Goal: Transaction & Acquisition: Obtain resource

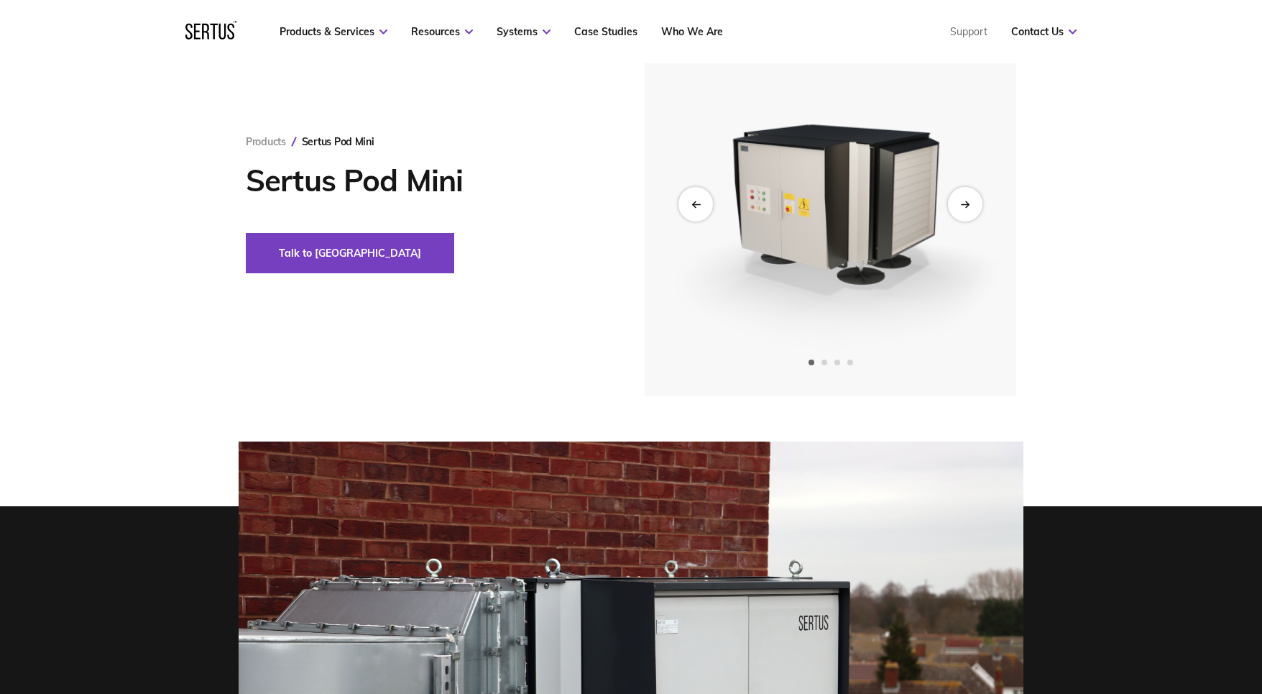
scroll to position [72, 0]
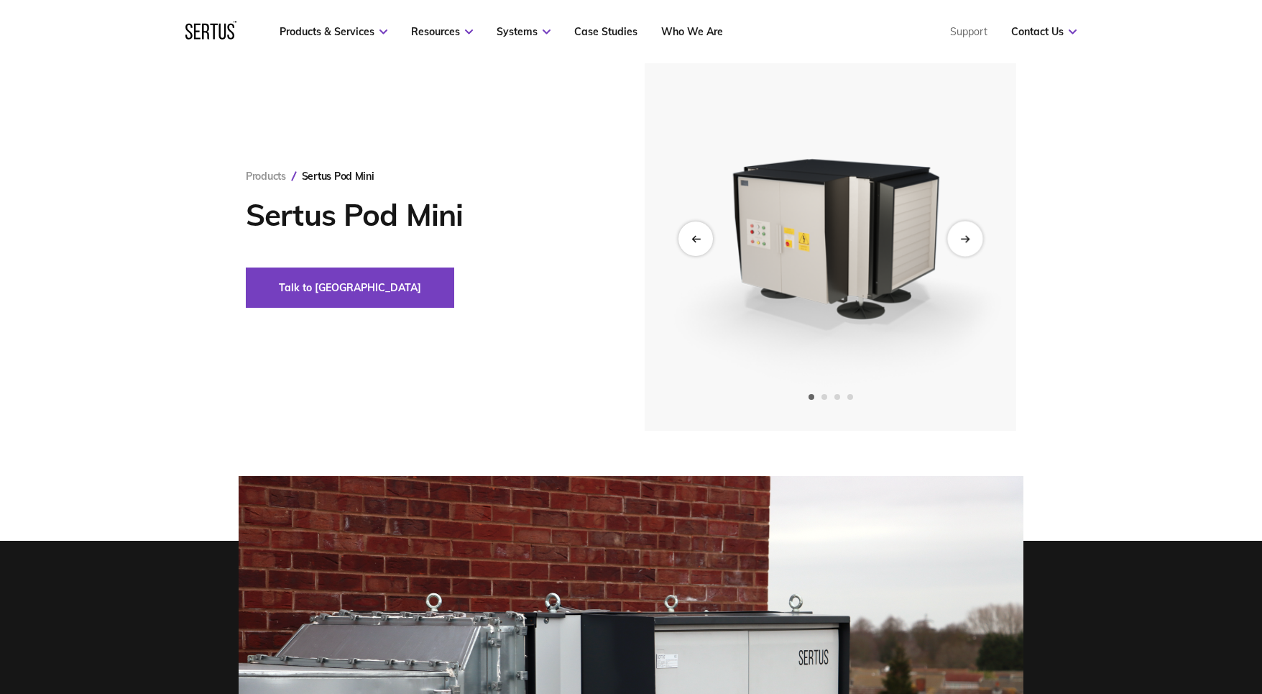
click at [955, 229] on div "Next slide" at bounding box center [964, 238] width 35 height 35
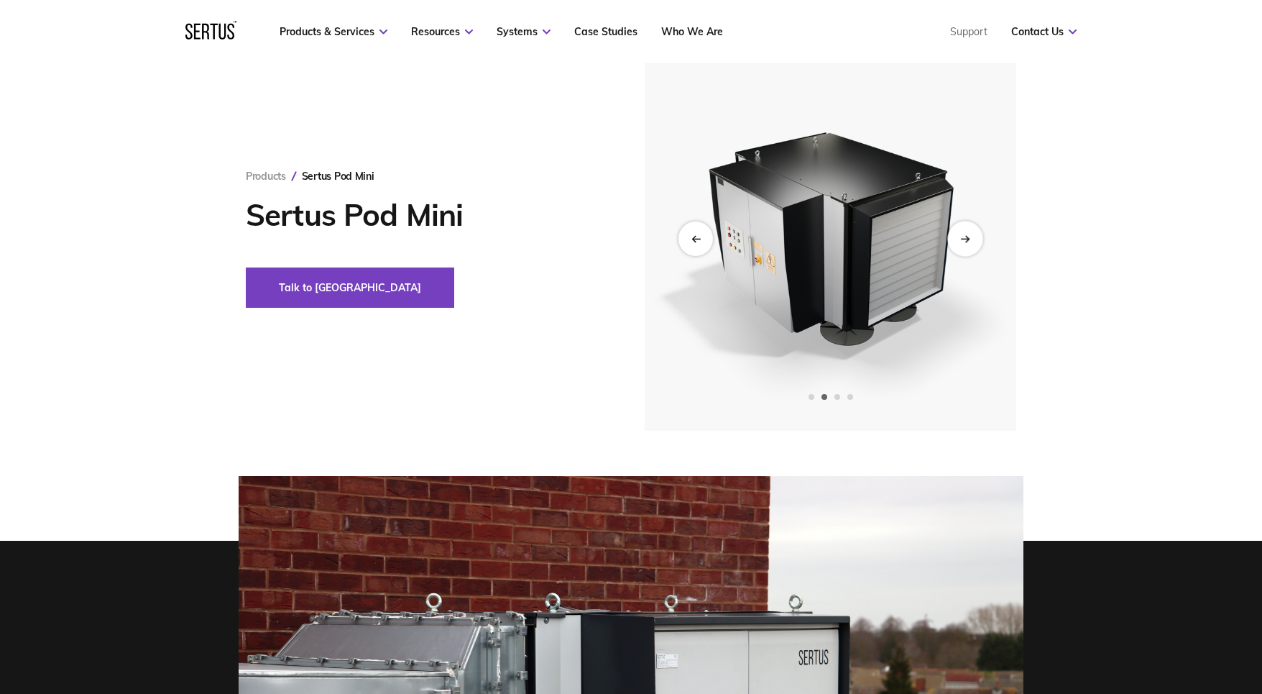
click at [955, 229] on div "Next slide" at bounding box center [964, 238] width 35 height 35
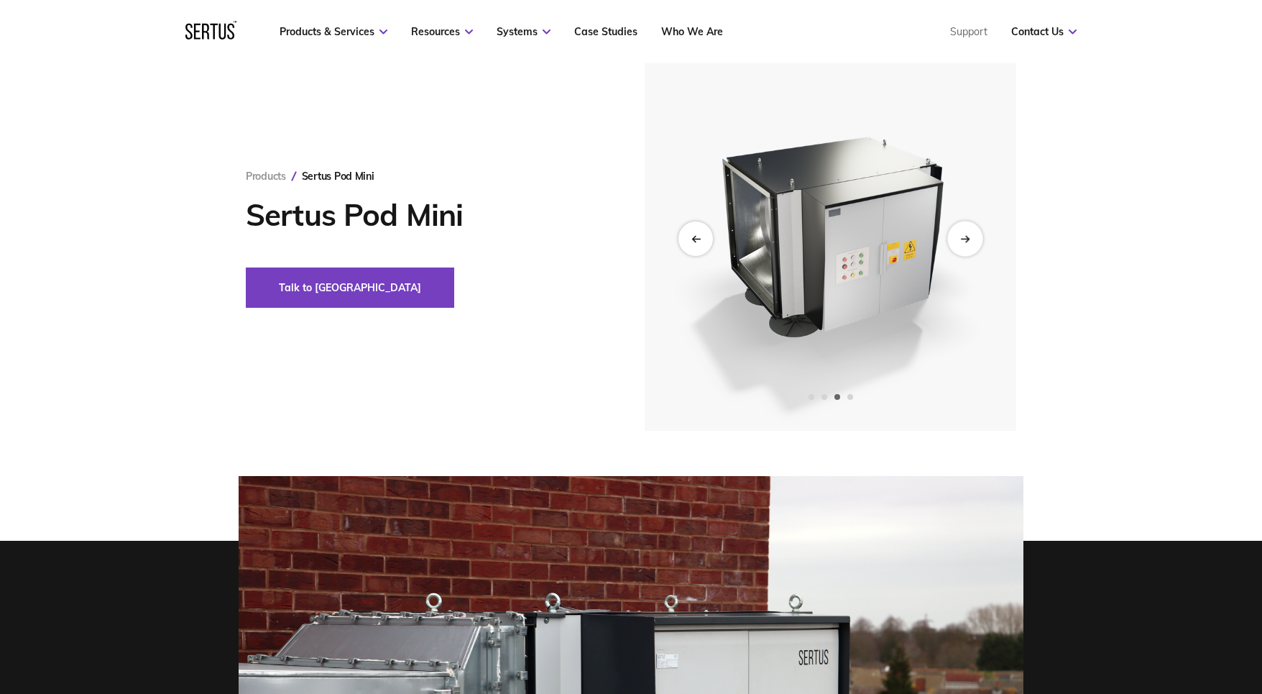
click at [955, 229] on div "Next slide" at bounding box center [964, 238] width 35 height 35
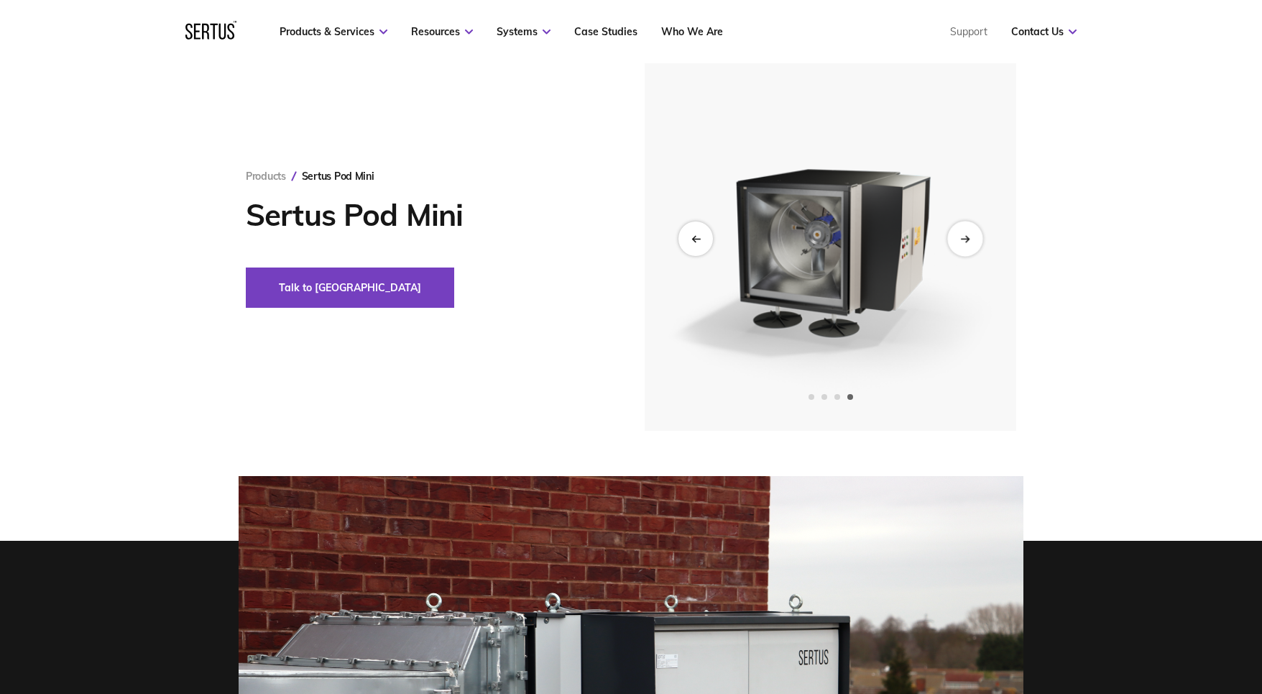
click at [955, 229] on div "Next slide" at bounding box center [964, 238] width 35 height 35
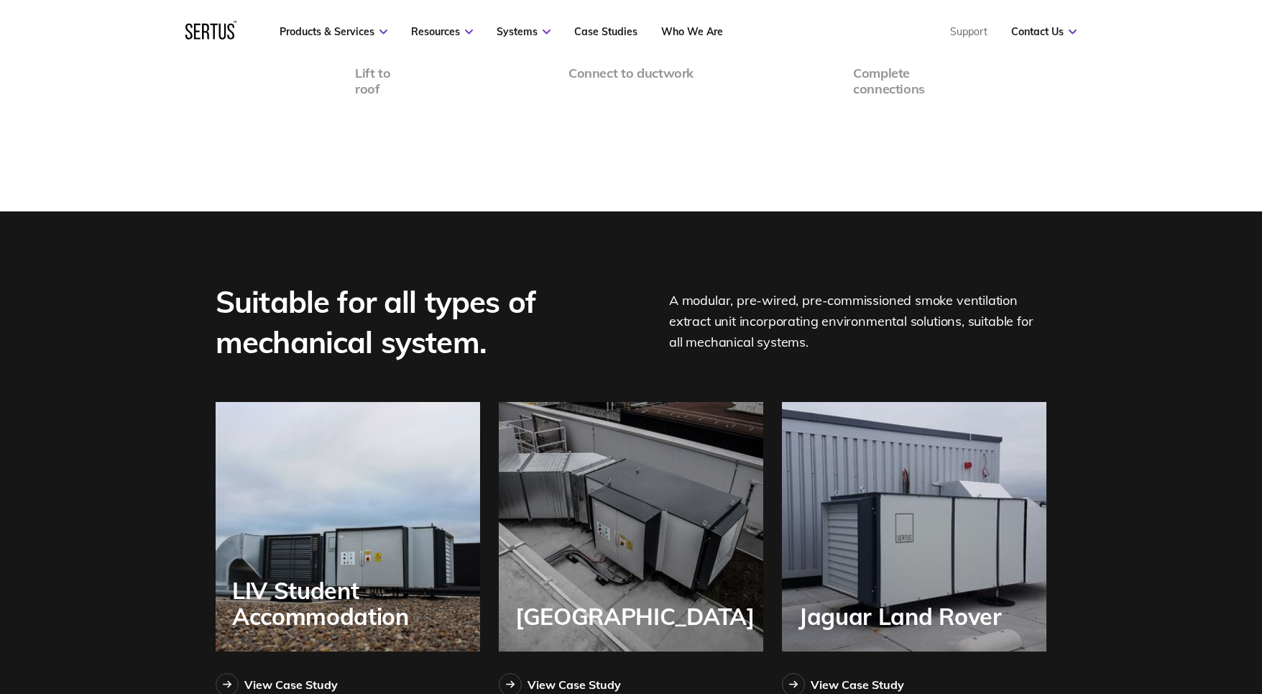
scroll to position [3450, 0]
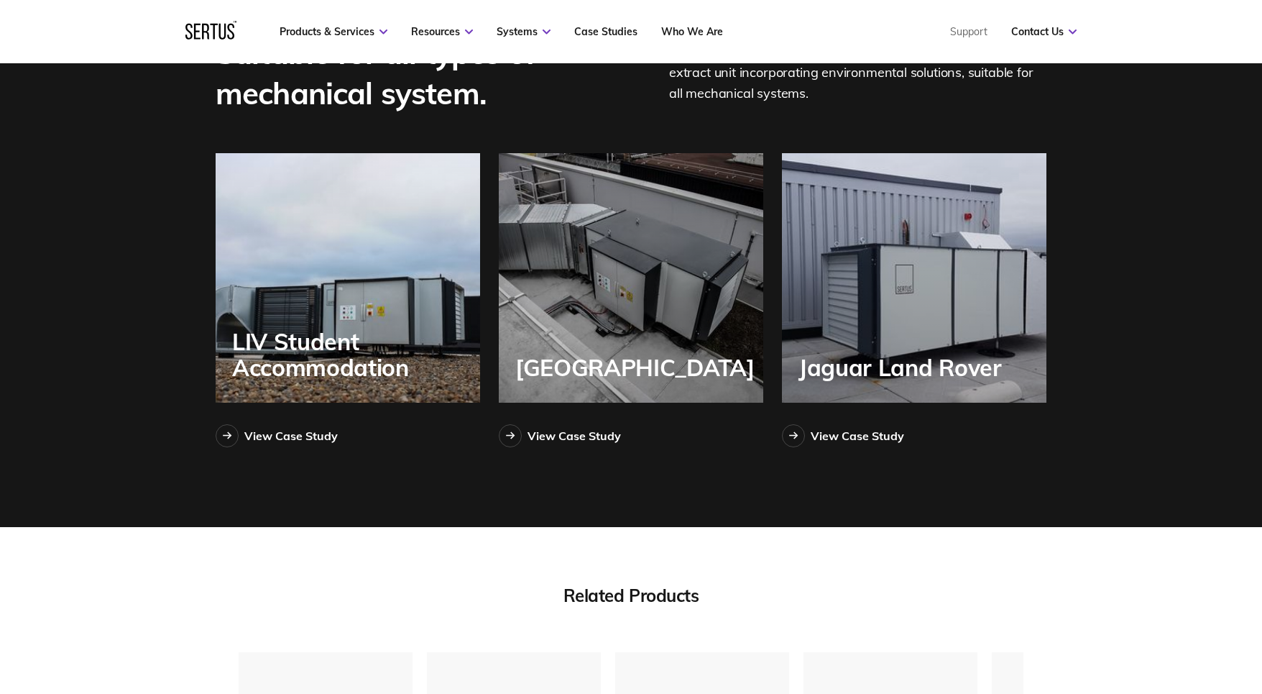
click at [305, 321] on div "LIV Student Accommodation" at bounding box center [348, 277] width 265 height 249
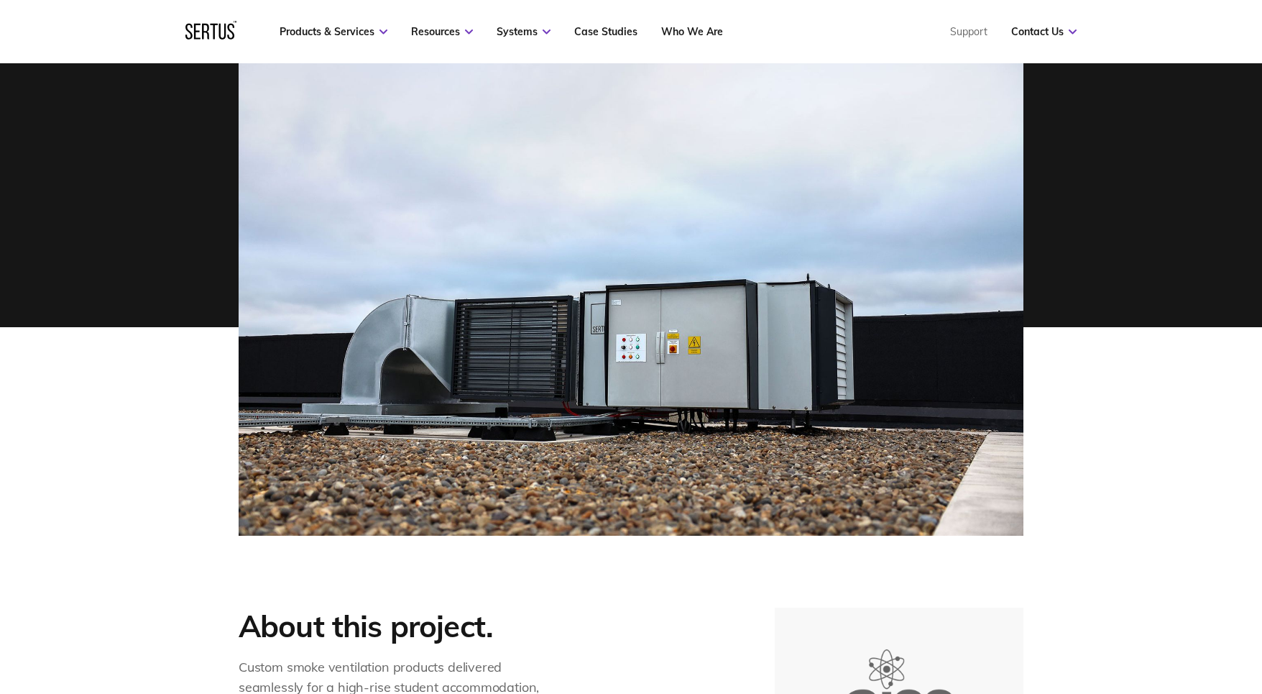
scroll to position [431, 0]
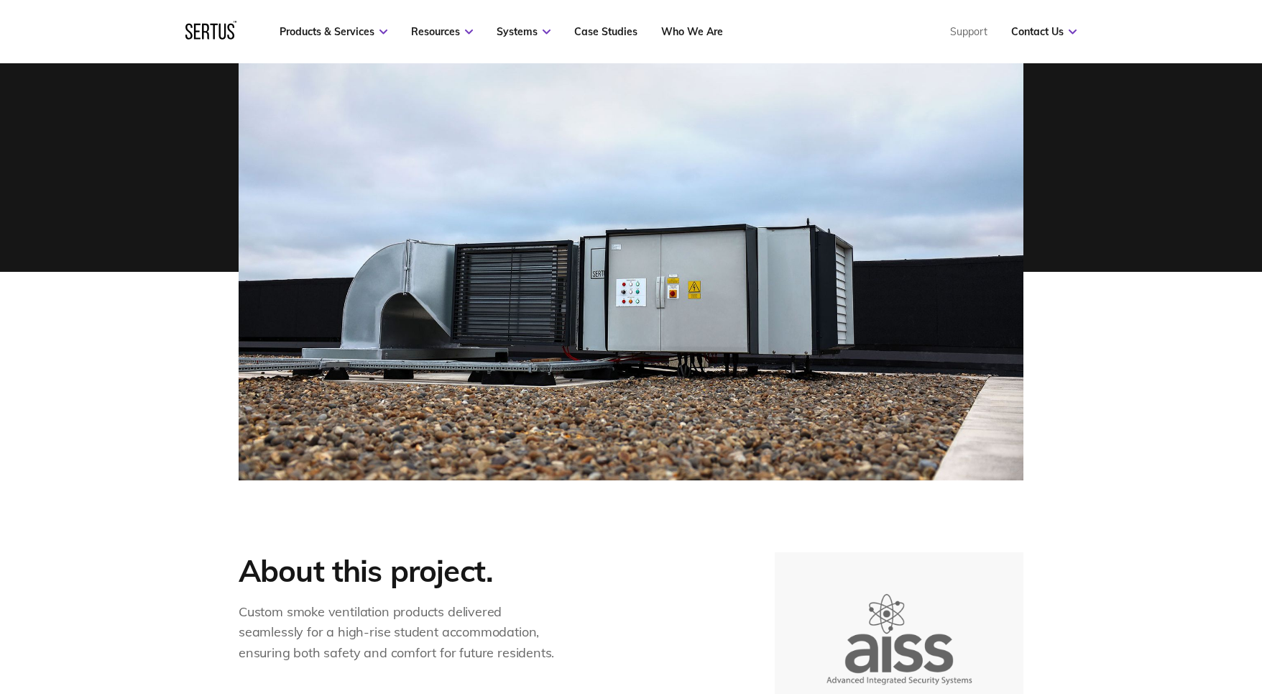
click at [814, 380] on img at bounding box center [631, 226] width 785 height 508
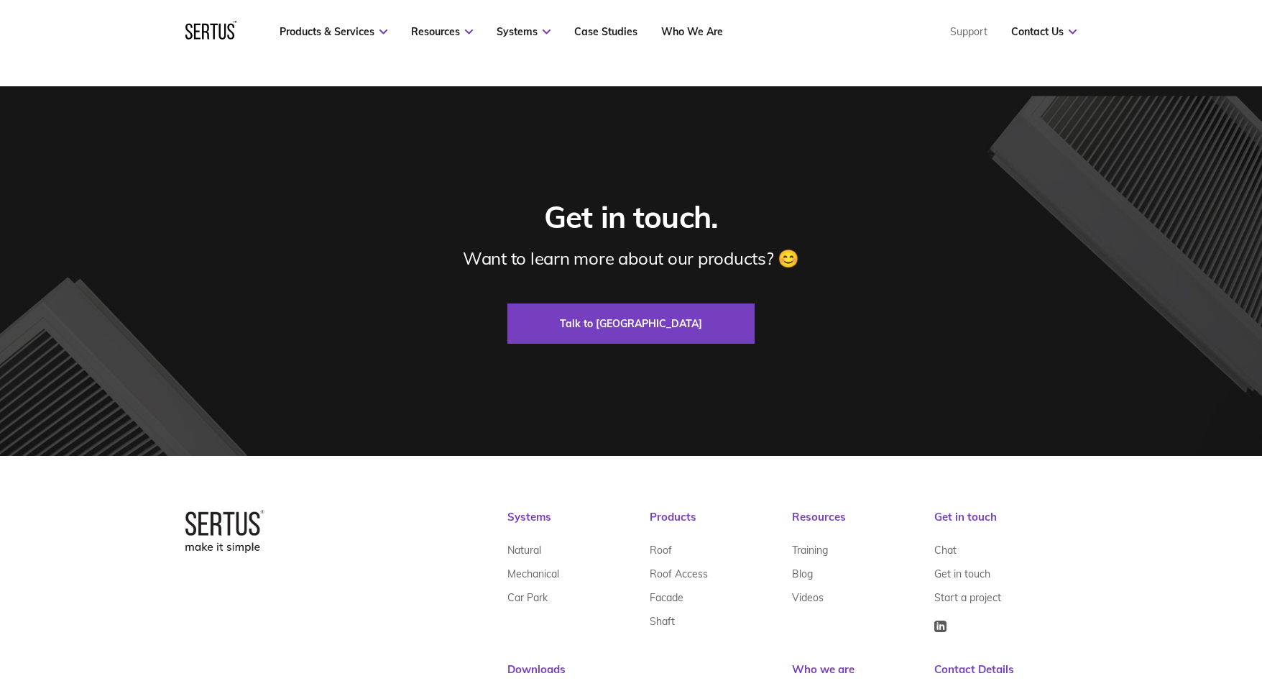
scroll to position [1510, 0]
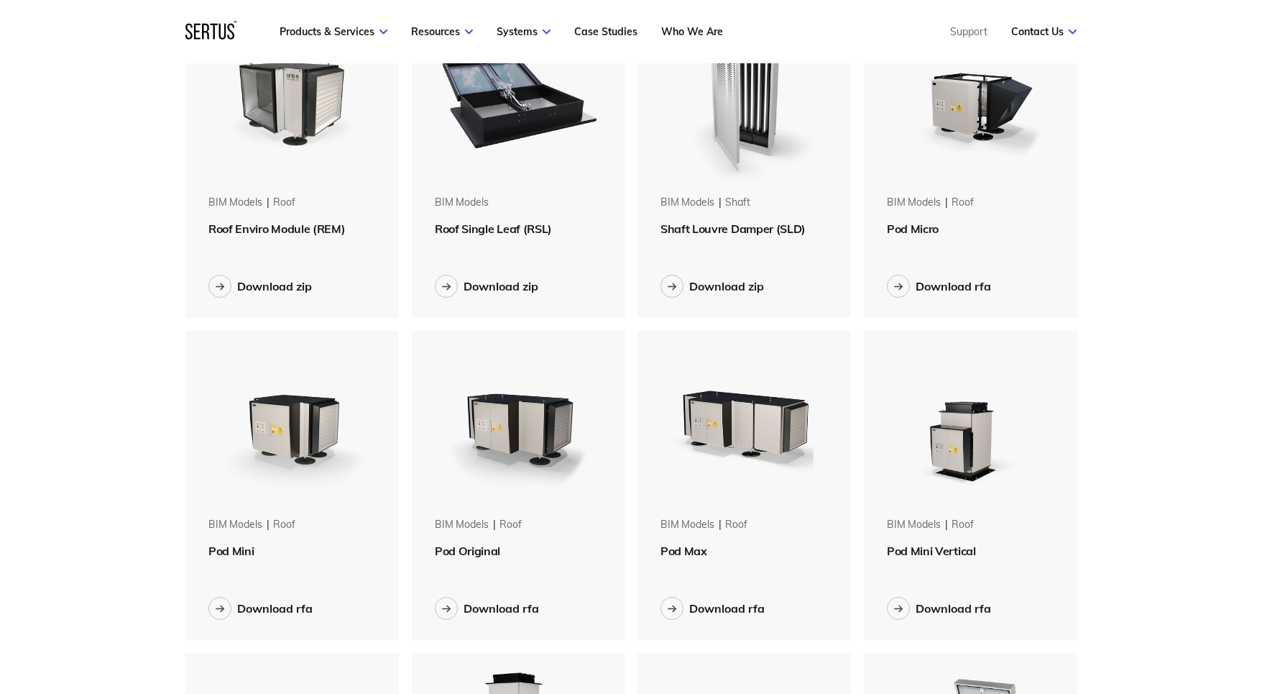
scroll to position [144, 0]
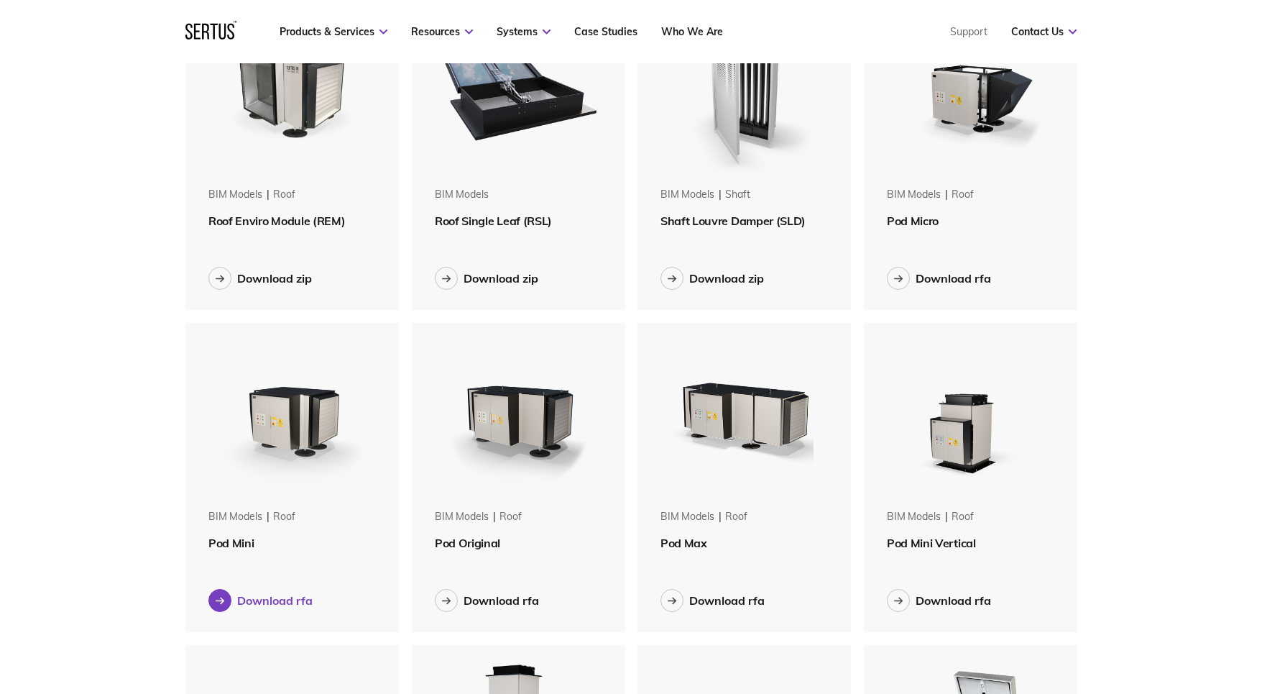
click at [269, 600] on div "Download rfa" at bounding box center [274, 600] width 75 height 14
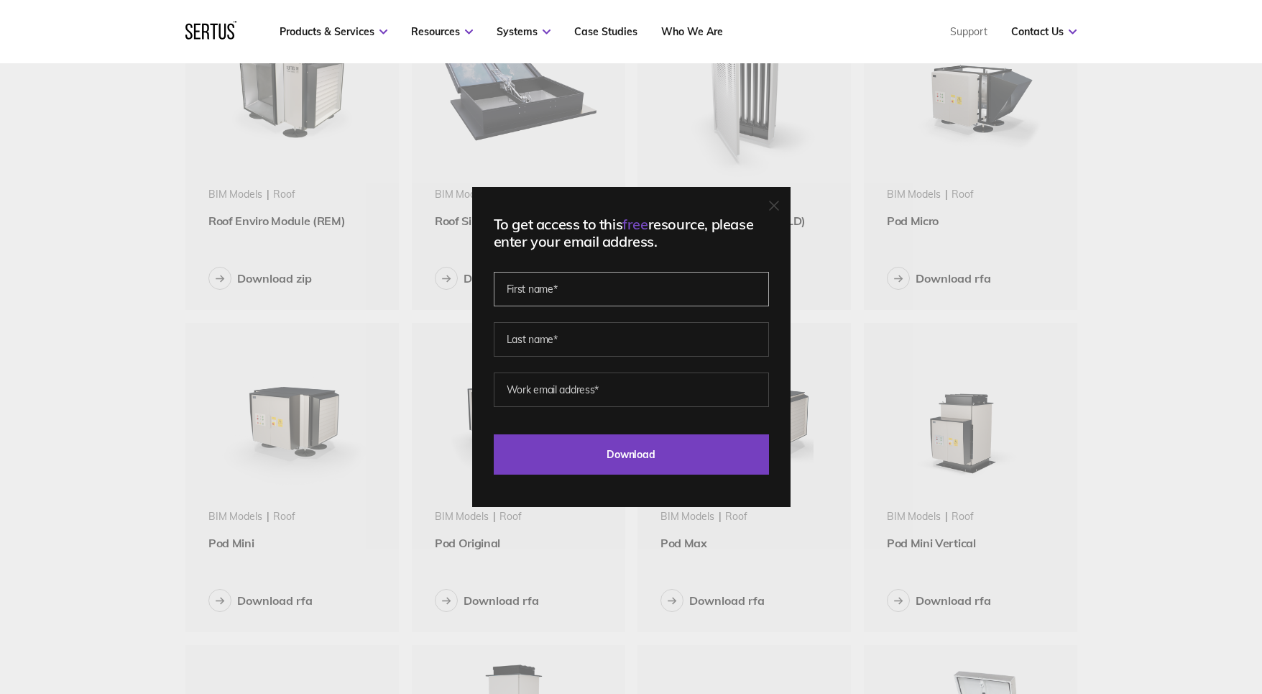
drag, startPoint x: 627, startPoint y: 305, endPoint x: 626, endPoint y: 292, distance: 13.0
click at [627, 305] on input "text" at bounding box center [631, 289] width 275 height 35
click at [626, 290] on input "text" at bounding box center [631, 289] width 275 height 35
type input "[PERSON_NAME]"
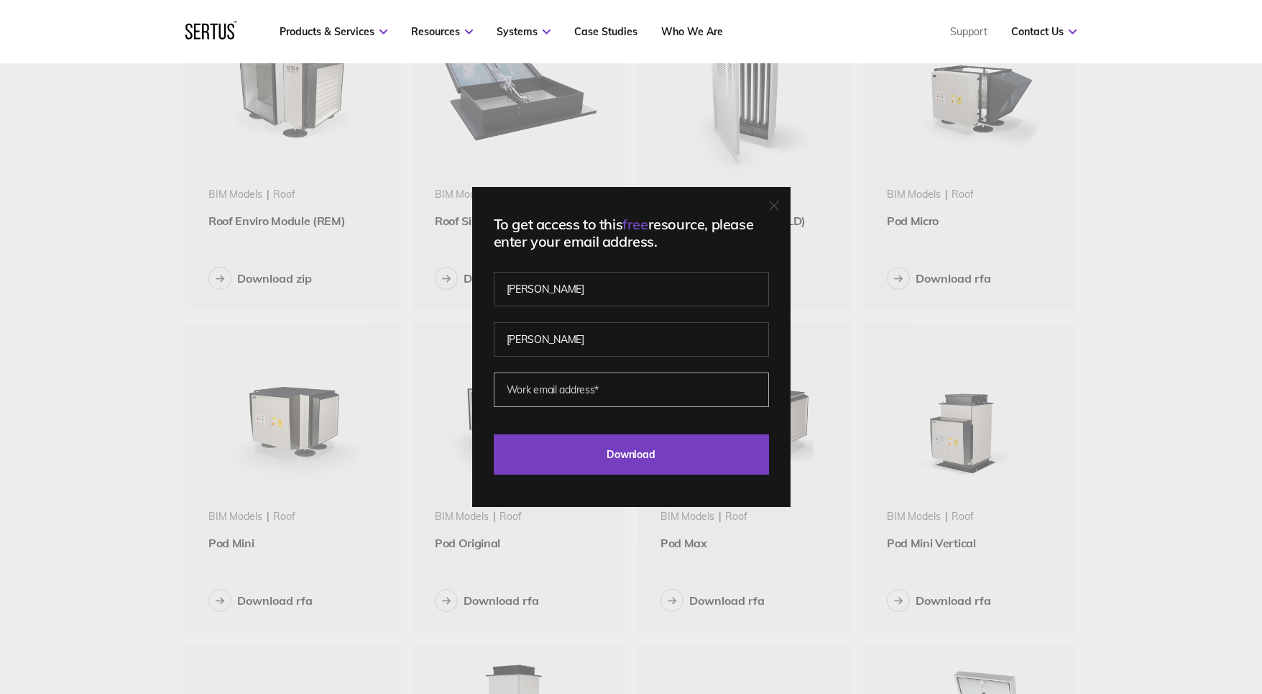
type input "d.rushe@dlgarchitects.com"
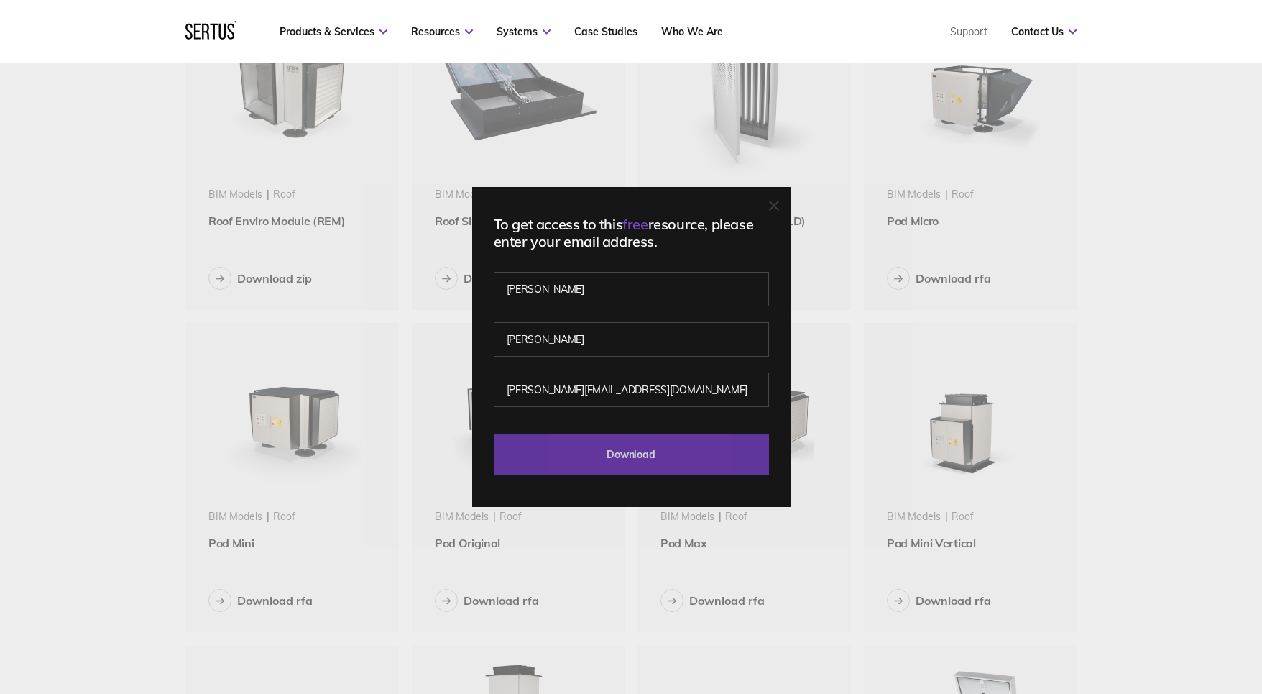
click at [618, 467] on input "Download" at bounding box center [631, 454] width 275 height 40
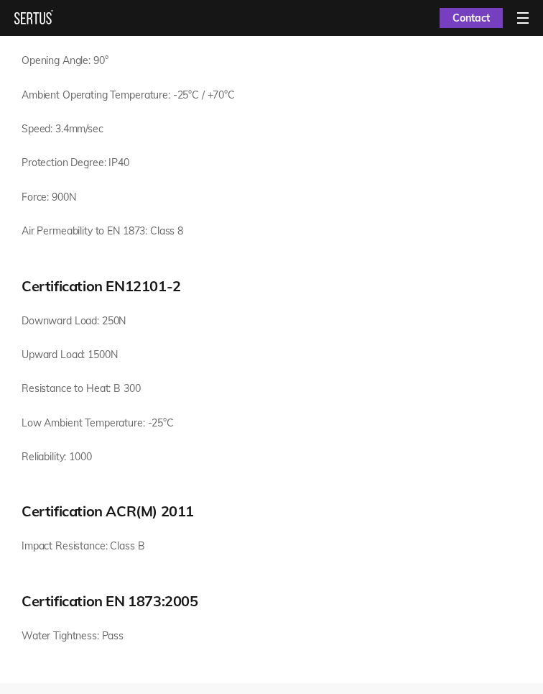
scroll to position [1653, 0]
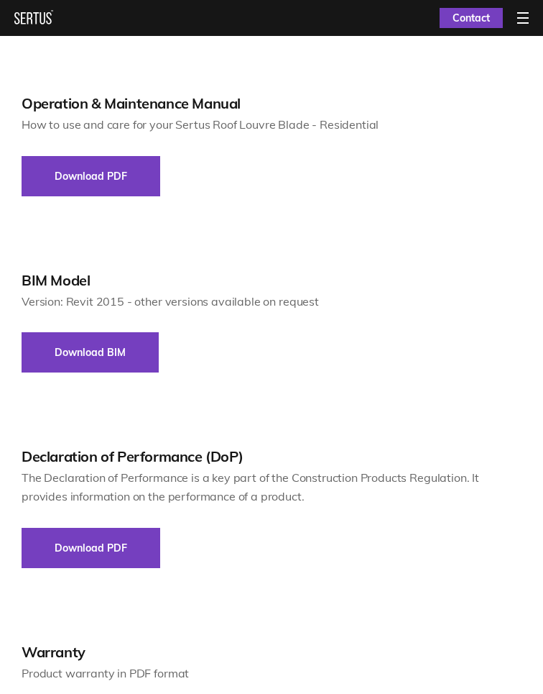
scroll to position [2157, 0]
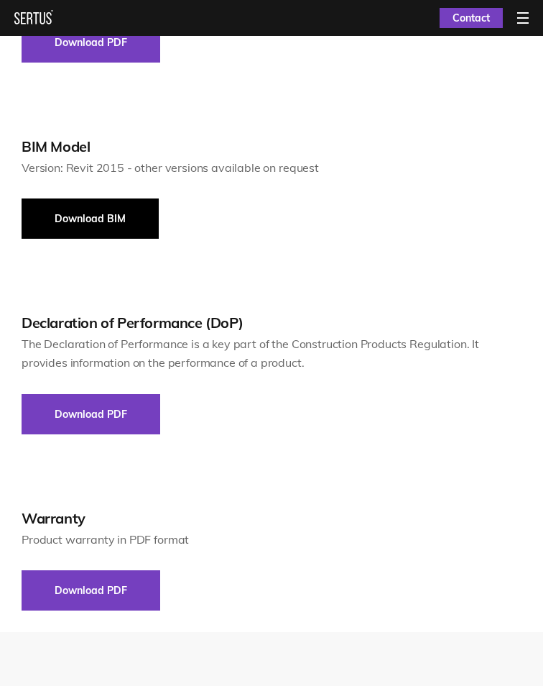
click at [159, 239] on button "Download BIM" at bounding box center [90, 218] width 137 height 40
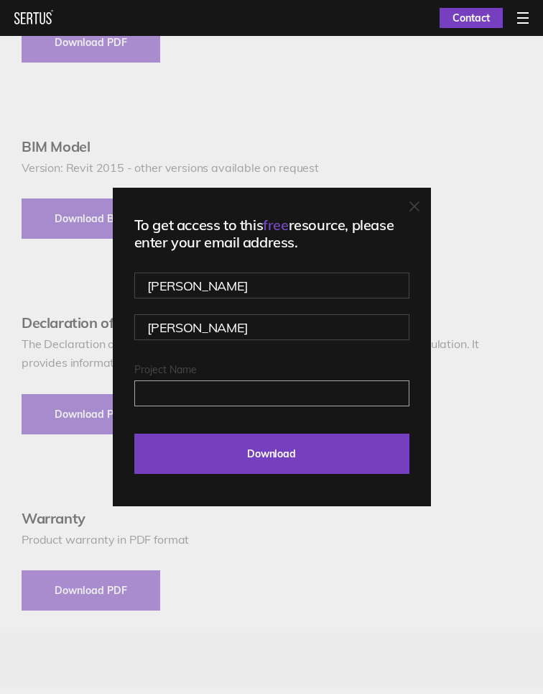
click at [219, 398] on input "Project Name" at bounding box center [271, 393] width 275 height 26
click at [190, 406] on input "Project Name" at bounding box center [271, 393] width 275 height 26
click at [208, 406] on input "Project Name" at bounding box center [271, 393] width 275 height 26
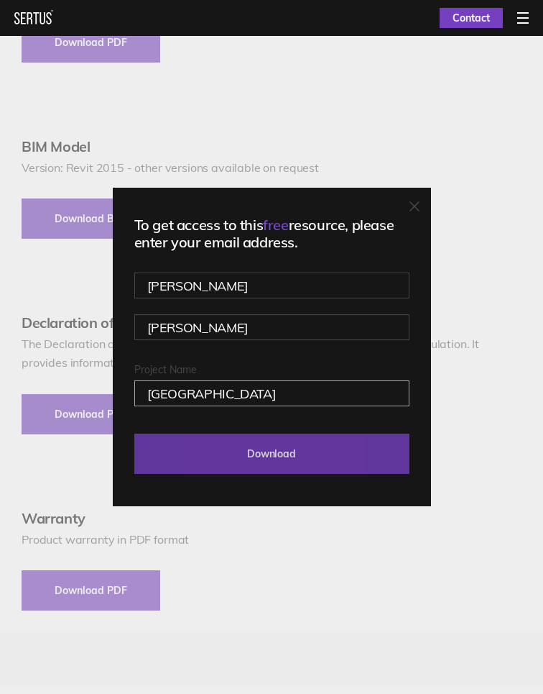
type input "[GEOGRAPHIC_DATA]"
click at [290, 463] on input "Download" at bounding box center [271, 453] width 275 height 40
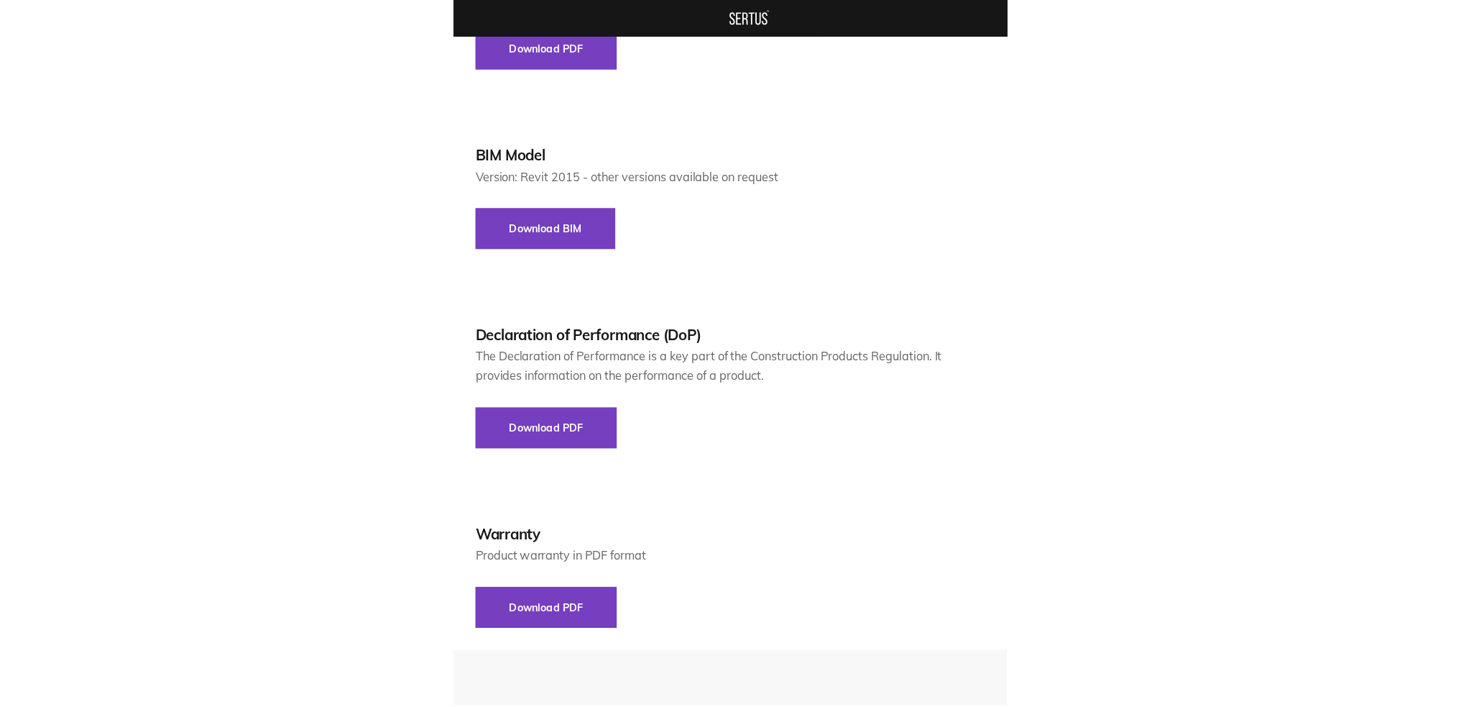
scroll to position [2162, 0]
